Goal: Find specific page/section: Find specific page/section

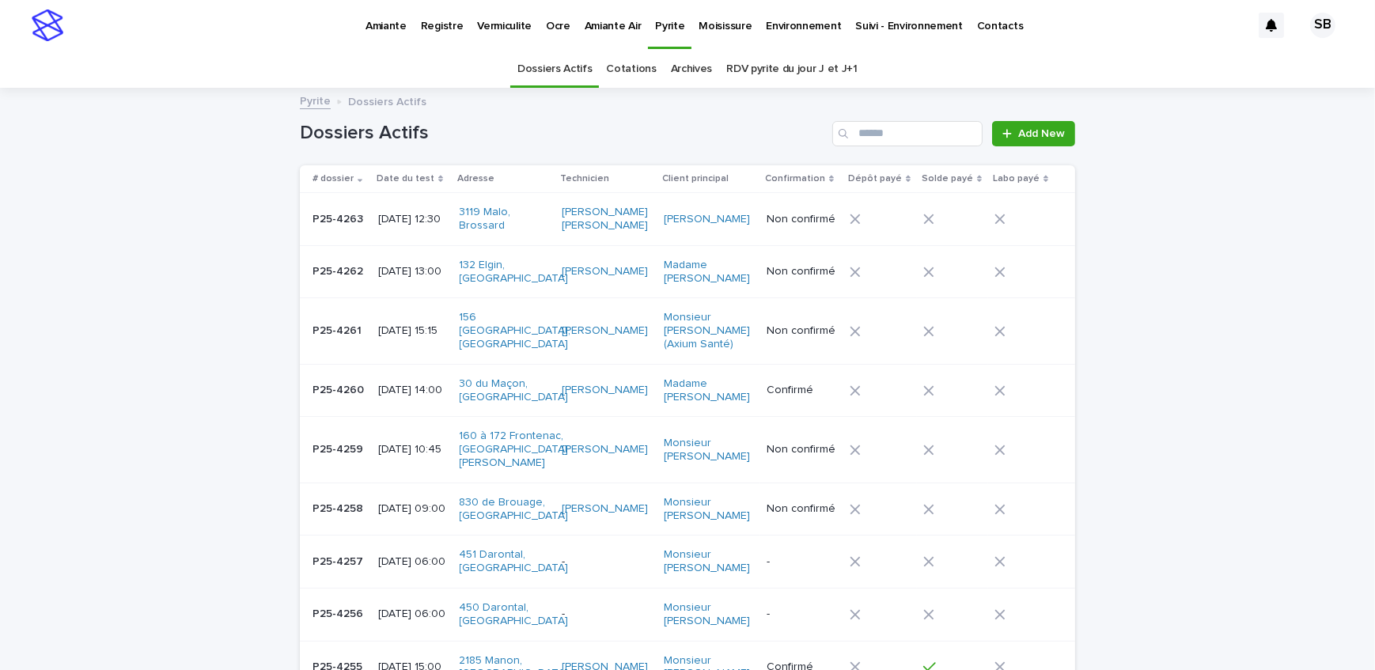
click at [491, 24] on p "Vermiculite" at bounding box center [504, 16] width 55 height 33
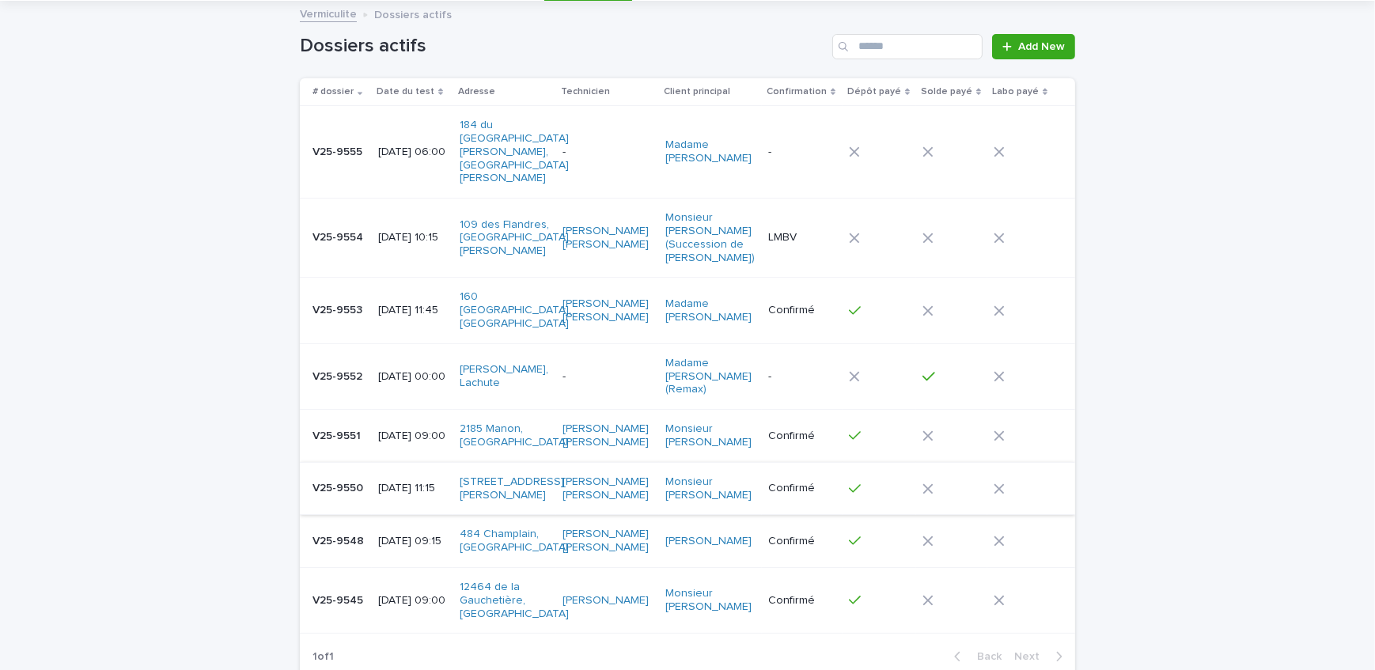
scroll to position [189, 0]
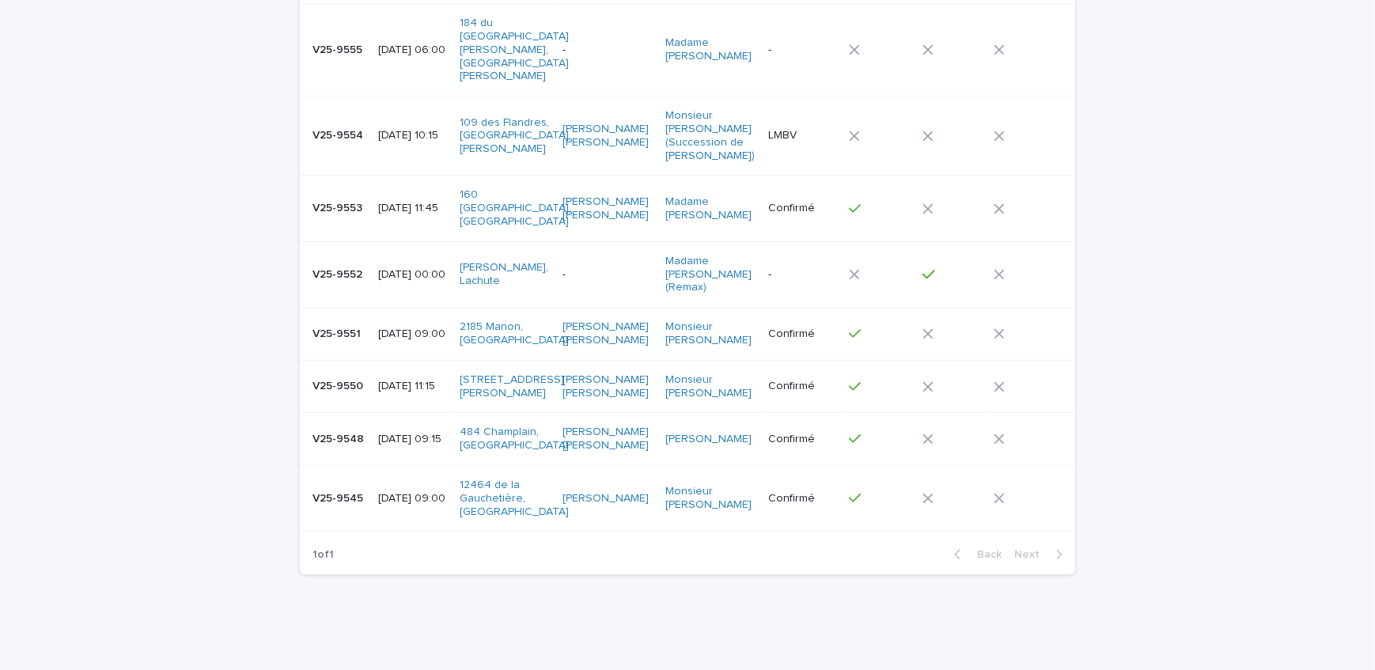
click at [343, 489] on p "V25-9545" at bounding box center [339, 497] width 54 height 17
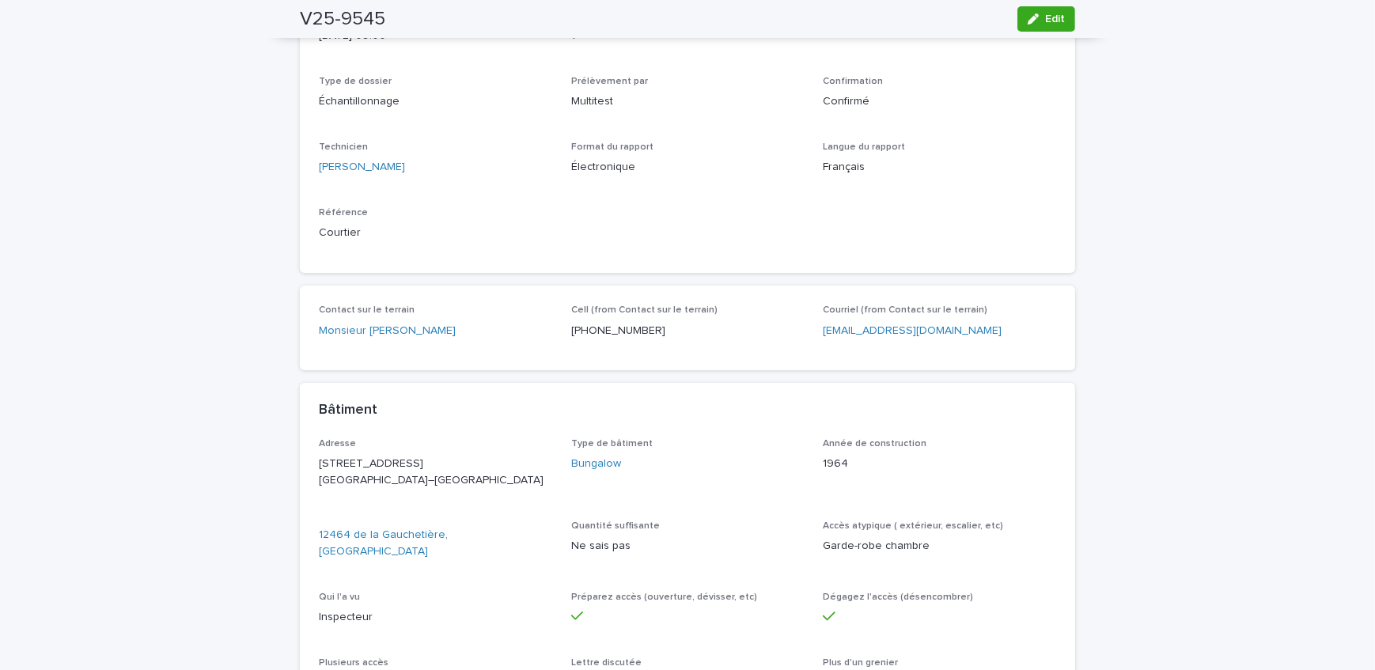
scroll to position [143, 0]
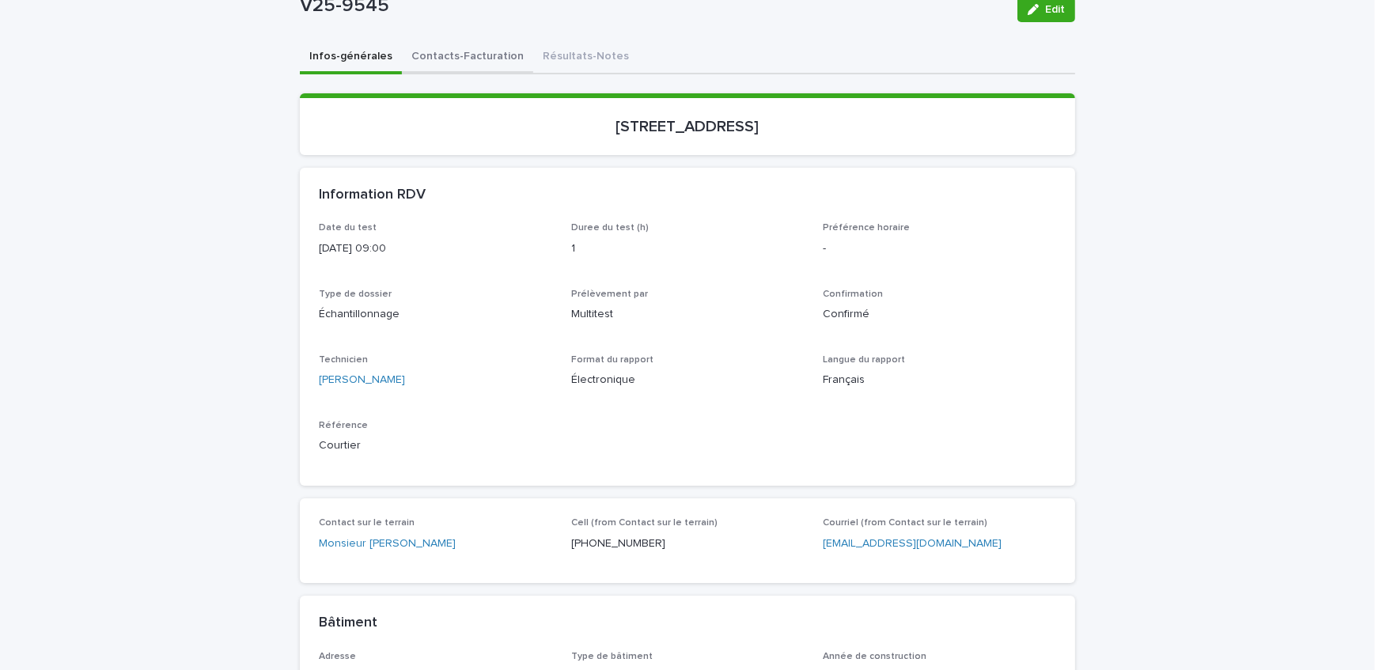
click at [475, 50] on div "Infos-générales Contacts-Facturation Résultats-Notes Loading... Saving… Loading…" at bounding box center [687, 635] width 775 height 1189
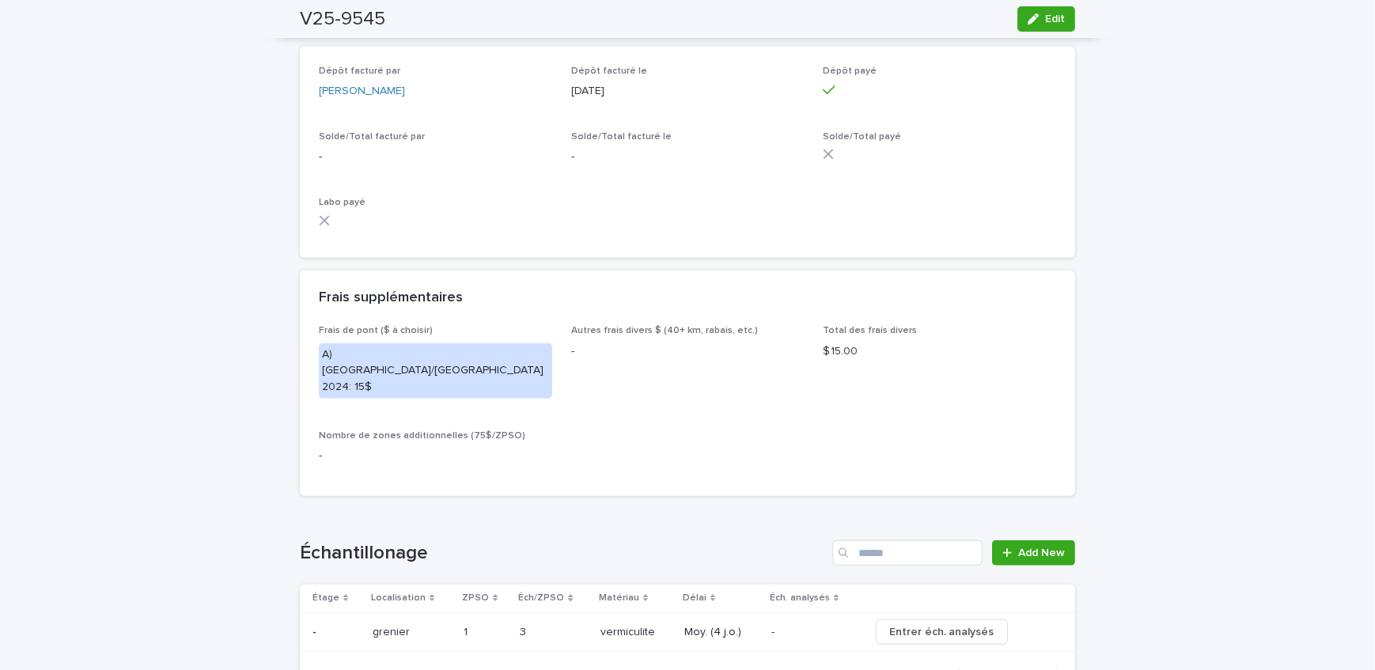
scroll to position [1295, 0]
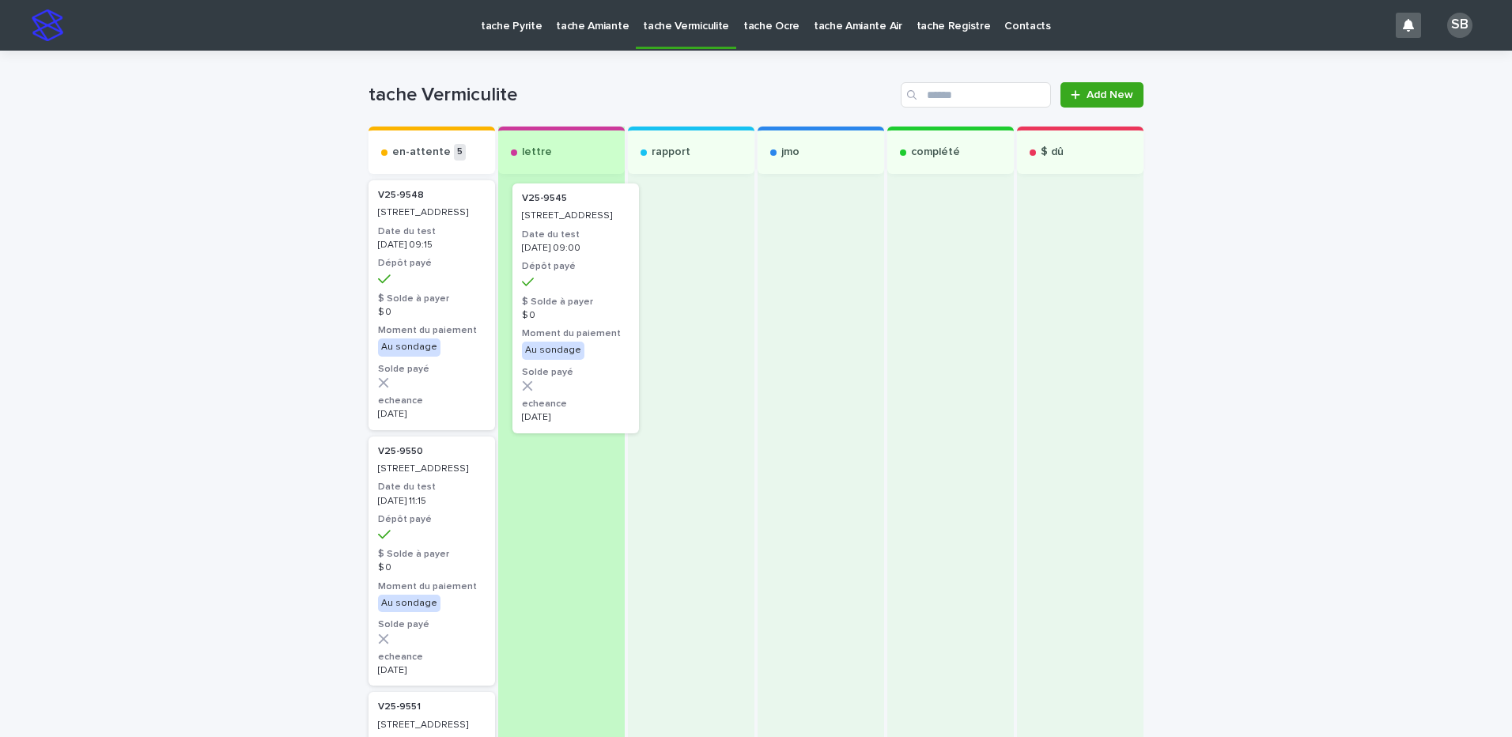
drag, startPoint x: 422, startPoint y: 278, endPoint x: 578, endPoint y: 281, distance: 156.6
click at [578, 281] on div "en-attente 5 V25-9545 [STREET_ADDRESS] Date du test [DATE] 09:00 Dépôt payé $ S…" at bounding box center [756, 750] width 775 height 1247
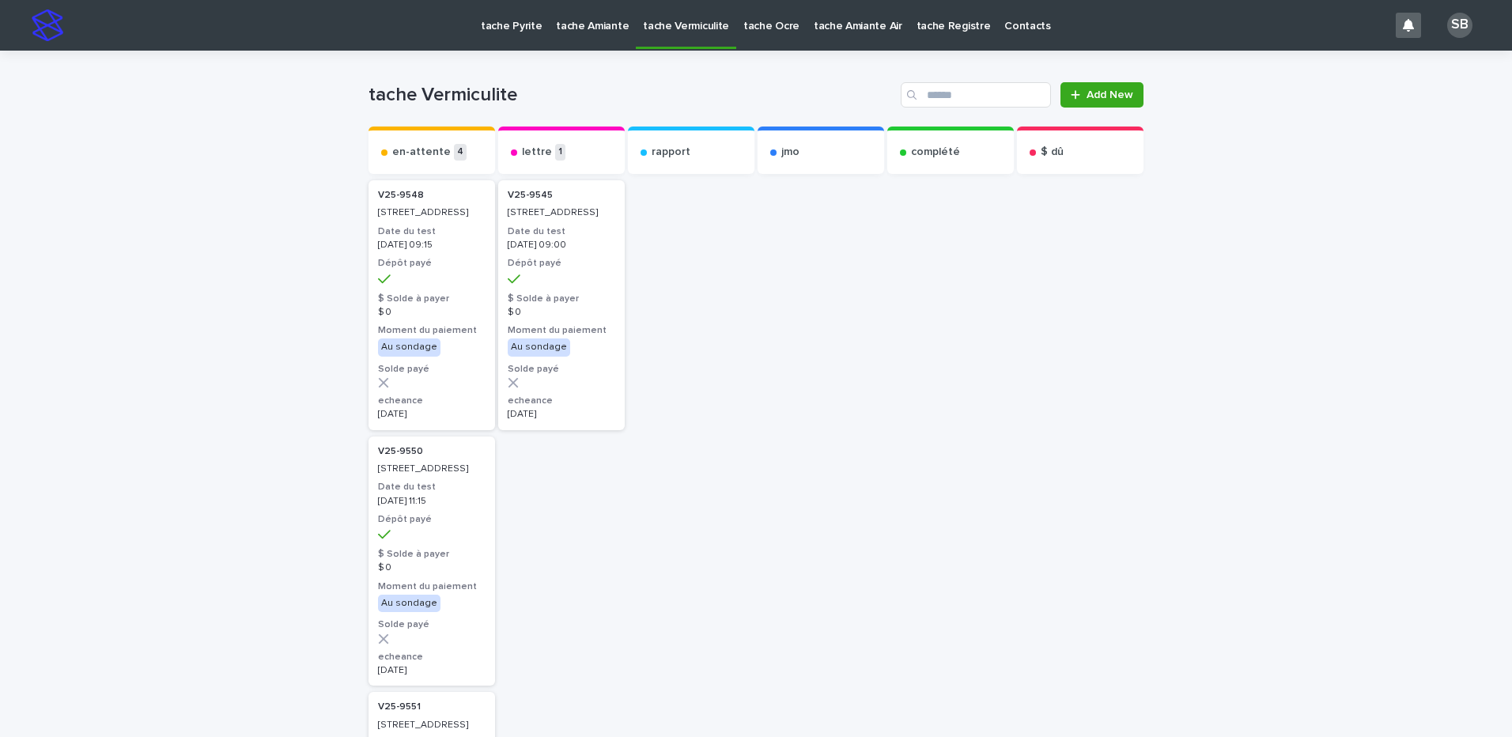
click at [266, 115] on div "Loading... Saving… Loading... Saving… tache Vermiculite Add New Send to... Send…" at bounding box center [756, 712] width 1512 height 1323
